Goal: Information Seeking & Learning: Learn about a topic

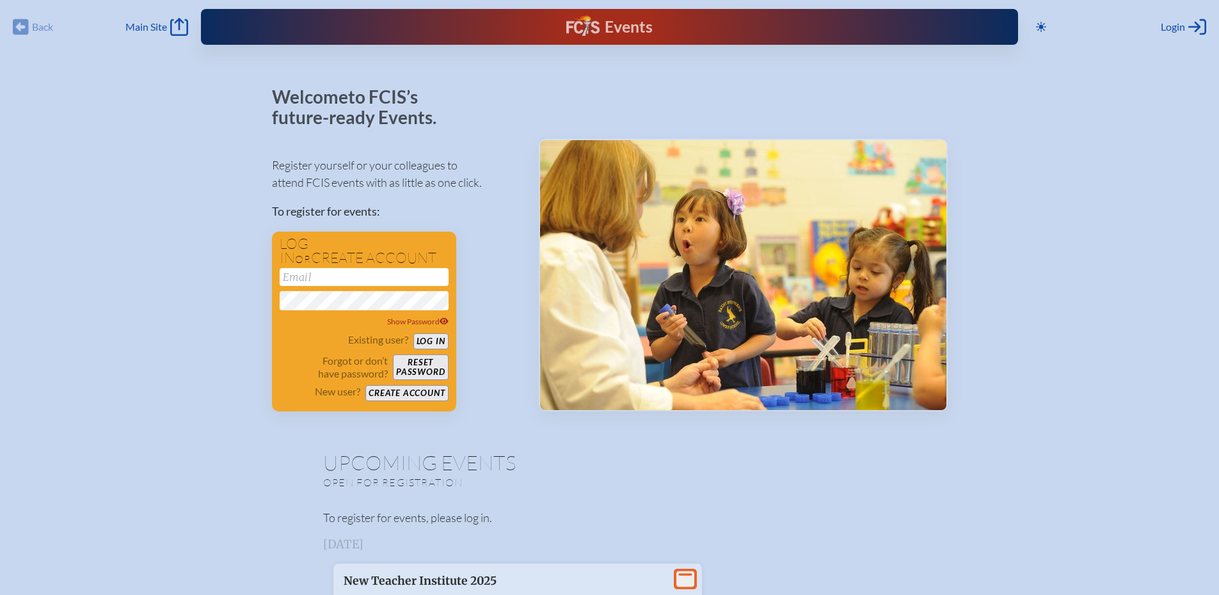
click at [31, 29] on div "Back Back Main Site Main Site" at bounding box center [100, 27] width 175 height 18
click at [23, 28] on div "Back Back Main Site Main Site" at bounding box center [100, 27] width 175 height 18
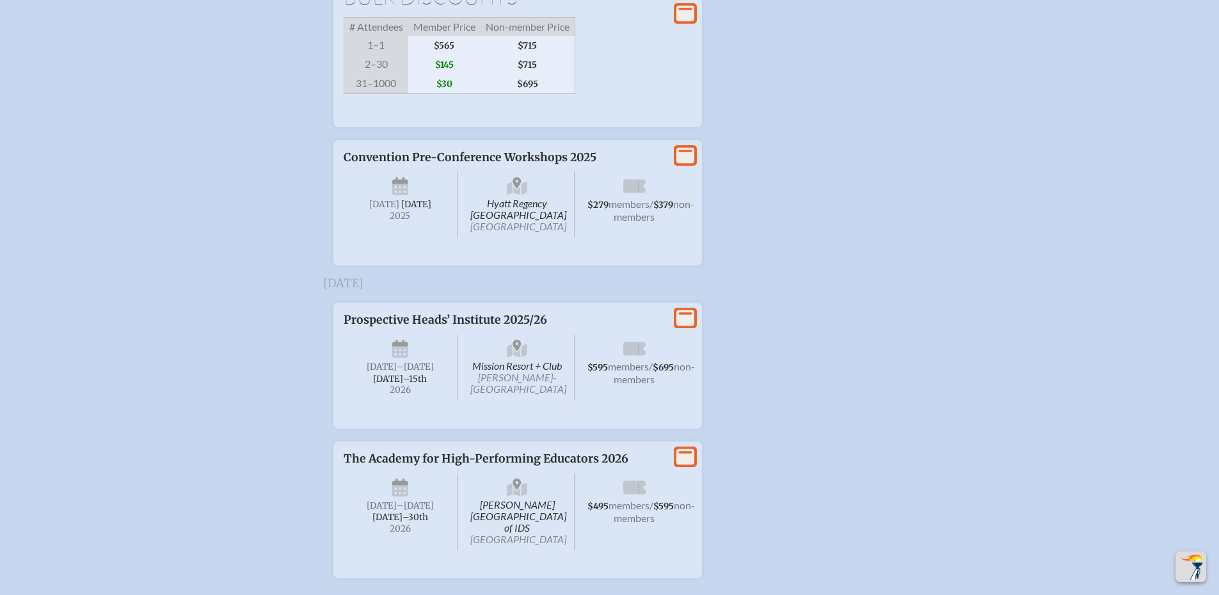
scroll to position [2752, 0]
